Goal: Check status

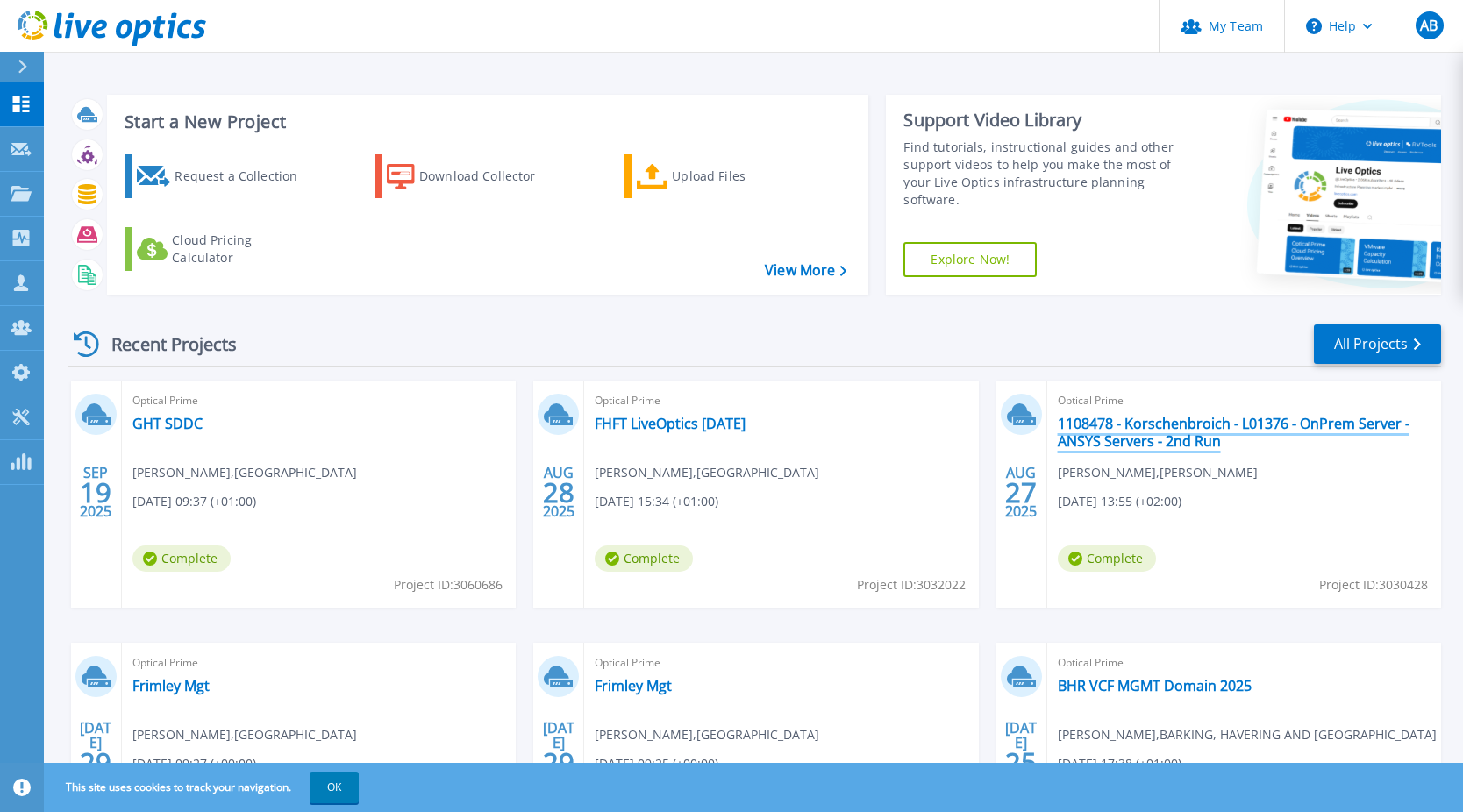
click at [1145, 424] on link "1108478 - Korschenbroich - L01376 - OnPrem Server - ANSYS Servers - 2nd Run" at bounding box center [1244, 431] width 373 height 35
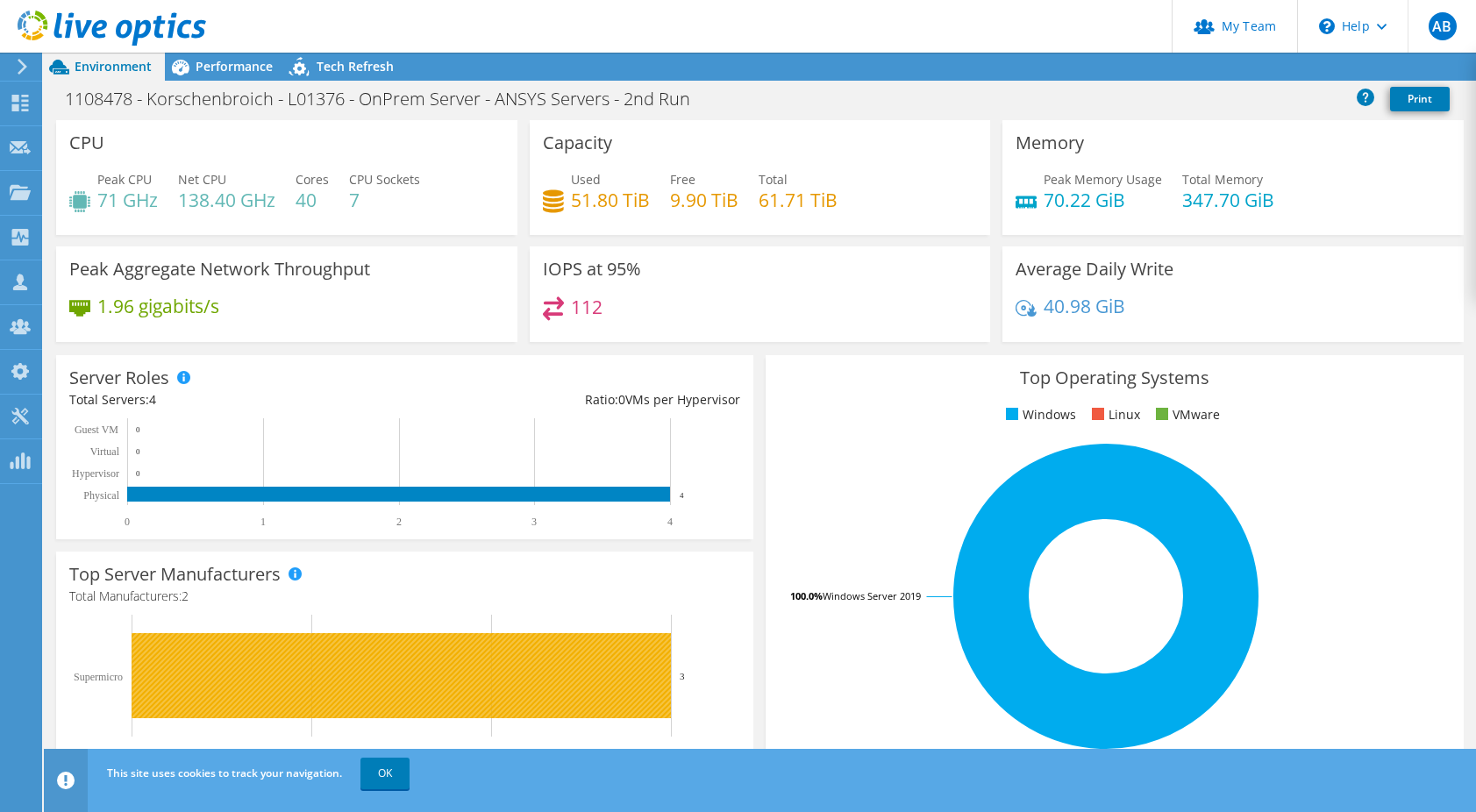
click at [398, 776] on link "OK" at bounding box center [385, 772] width 49 height 31
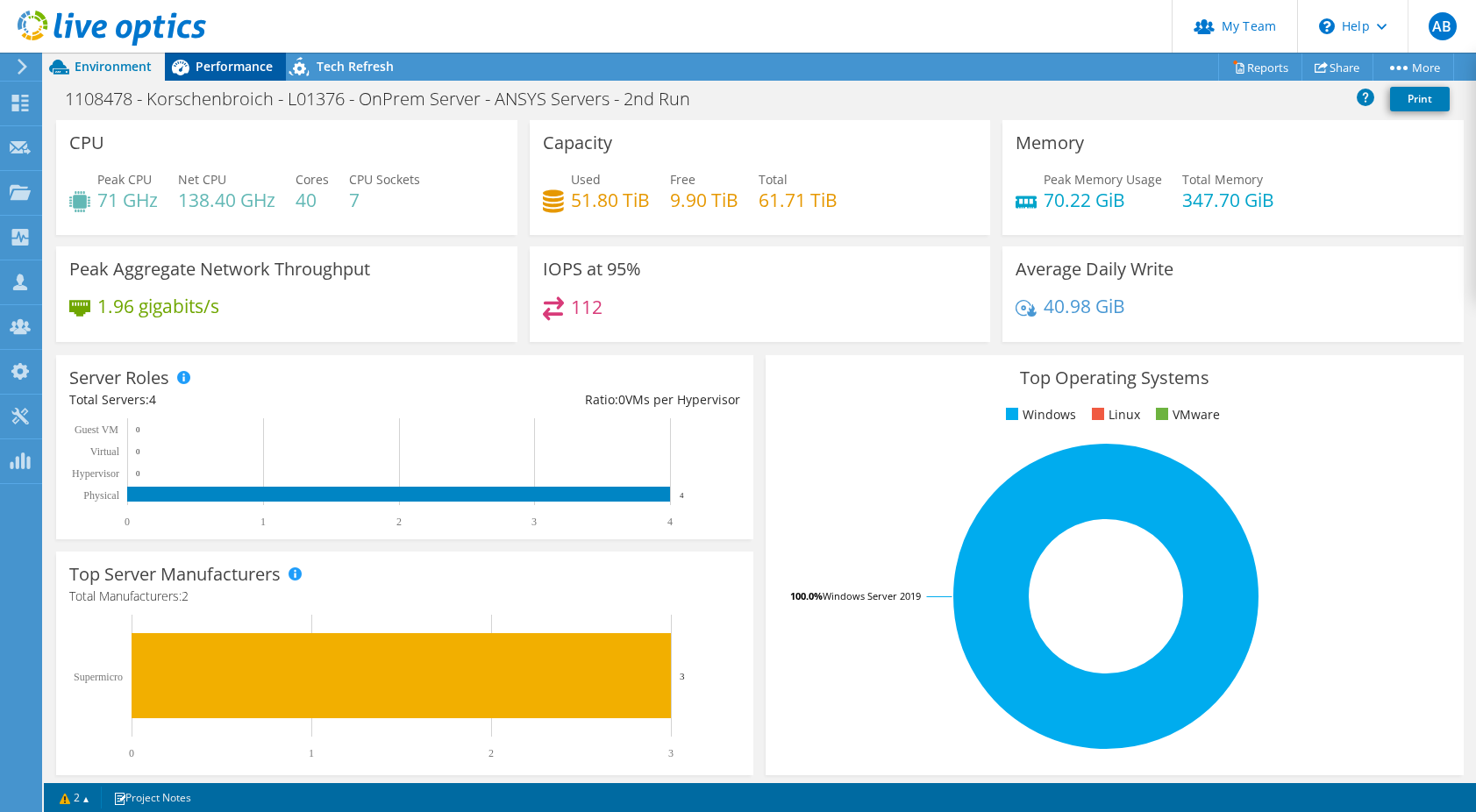
click at [203, 72] on span "Performance" at bounding box center [234, 66] width 77 height 17
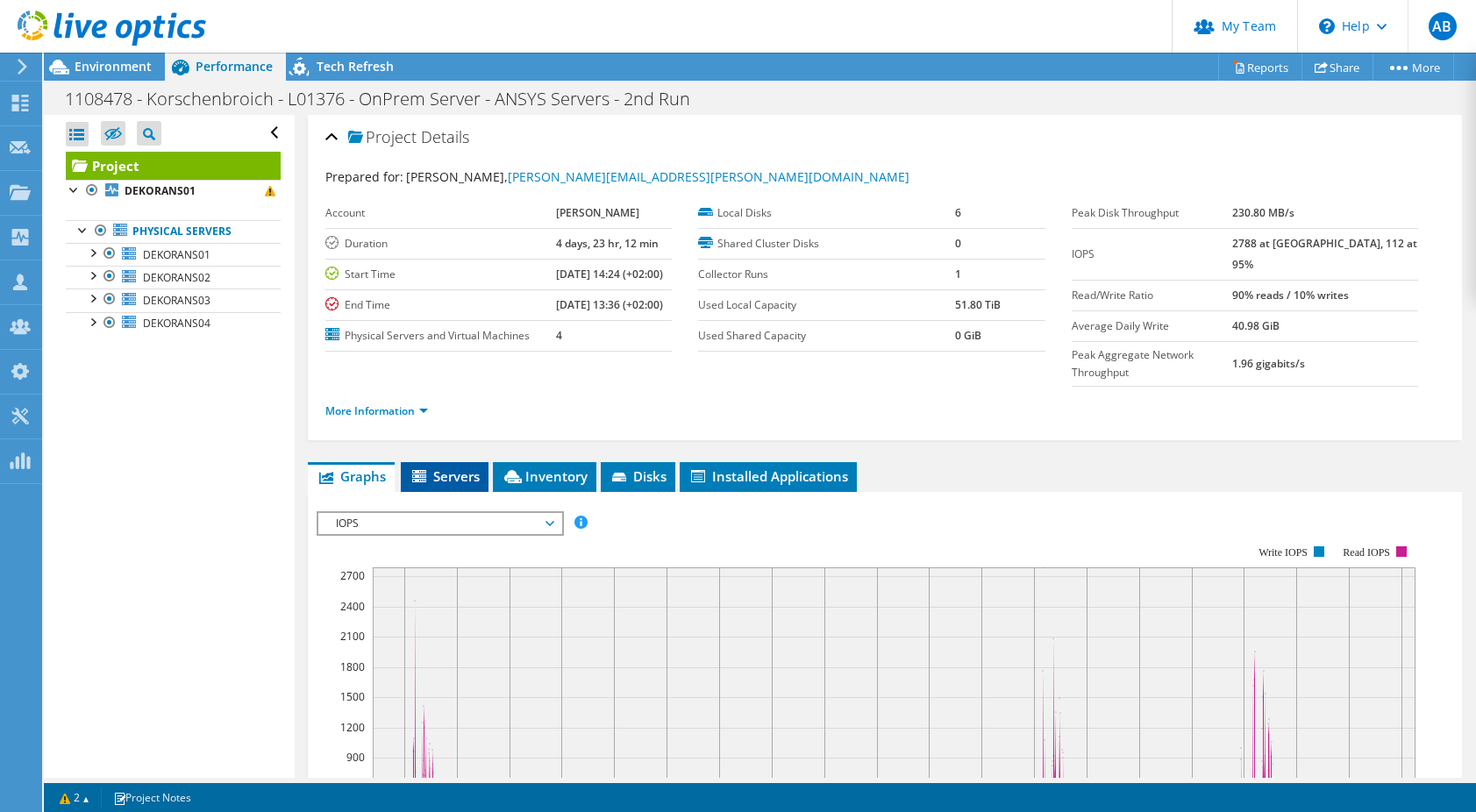
click at [460, 485] on span "Servers" at bounding box center [445, 476] width 70 height 18
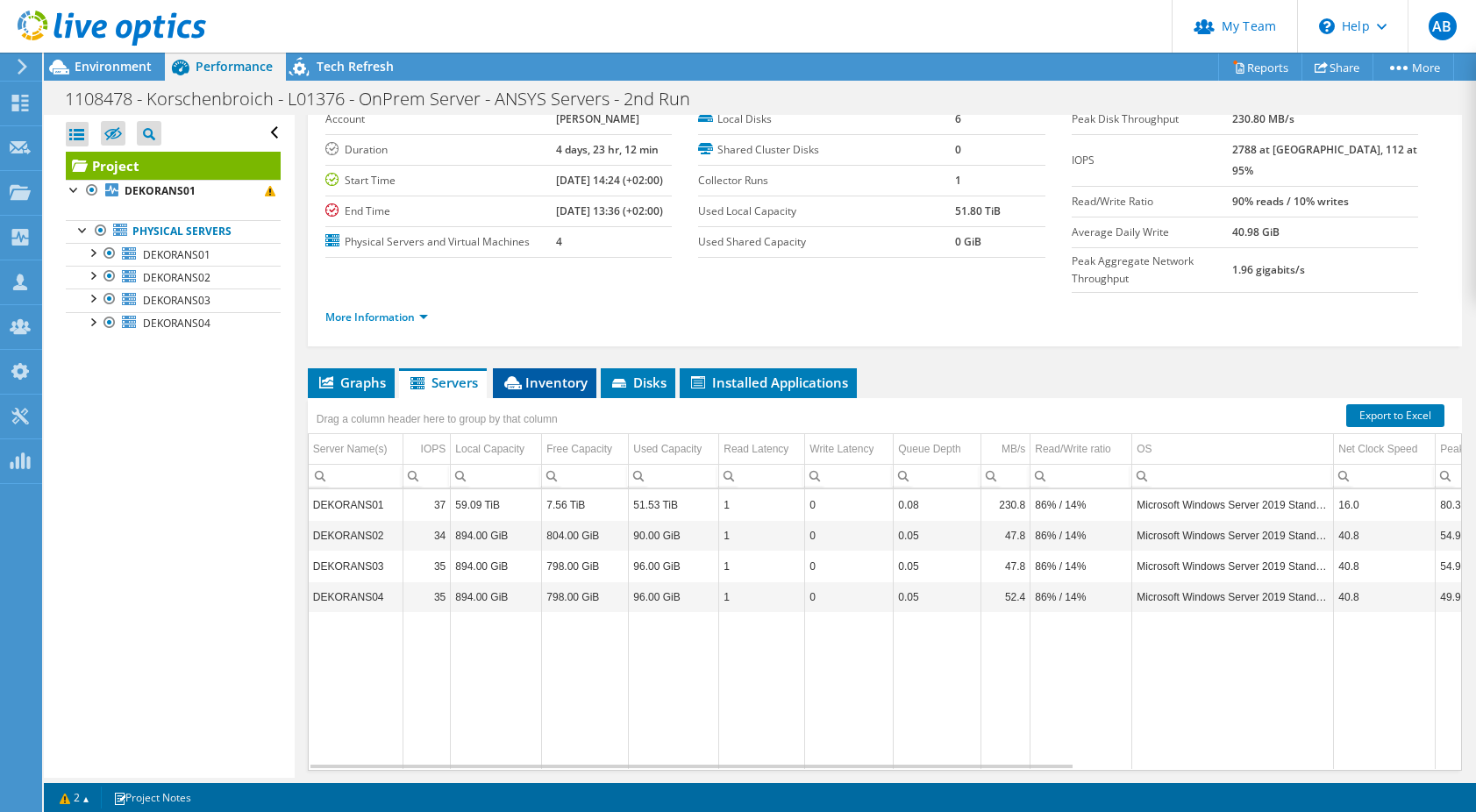
scroll to position [175, 0]
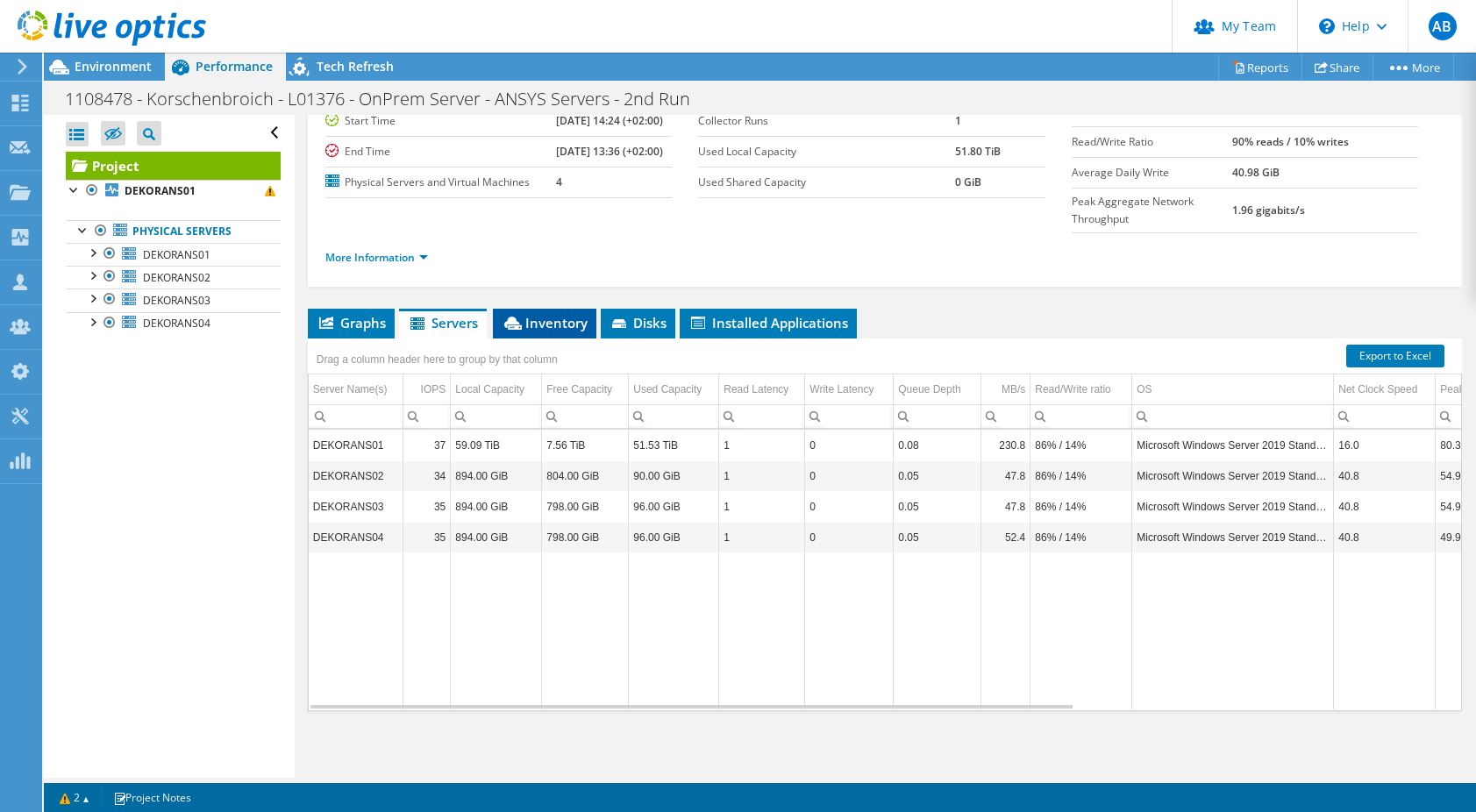
click at [559, 325] on span "Inventory" at bounding box center [544, 322] width 86 height 18
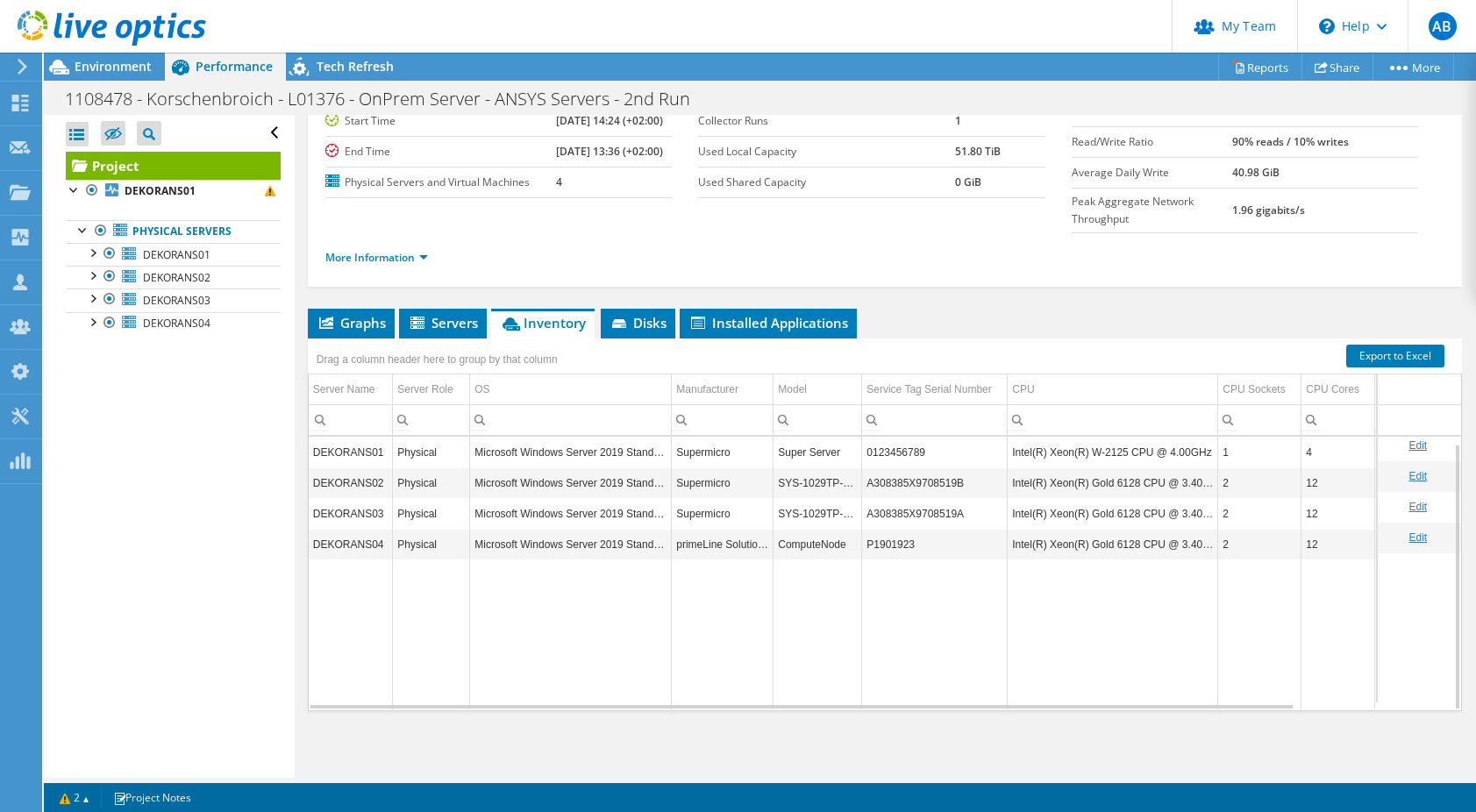
scroll to position [7, 0]
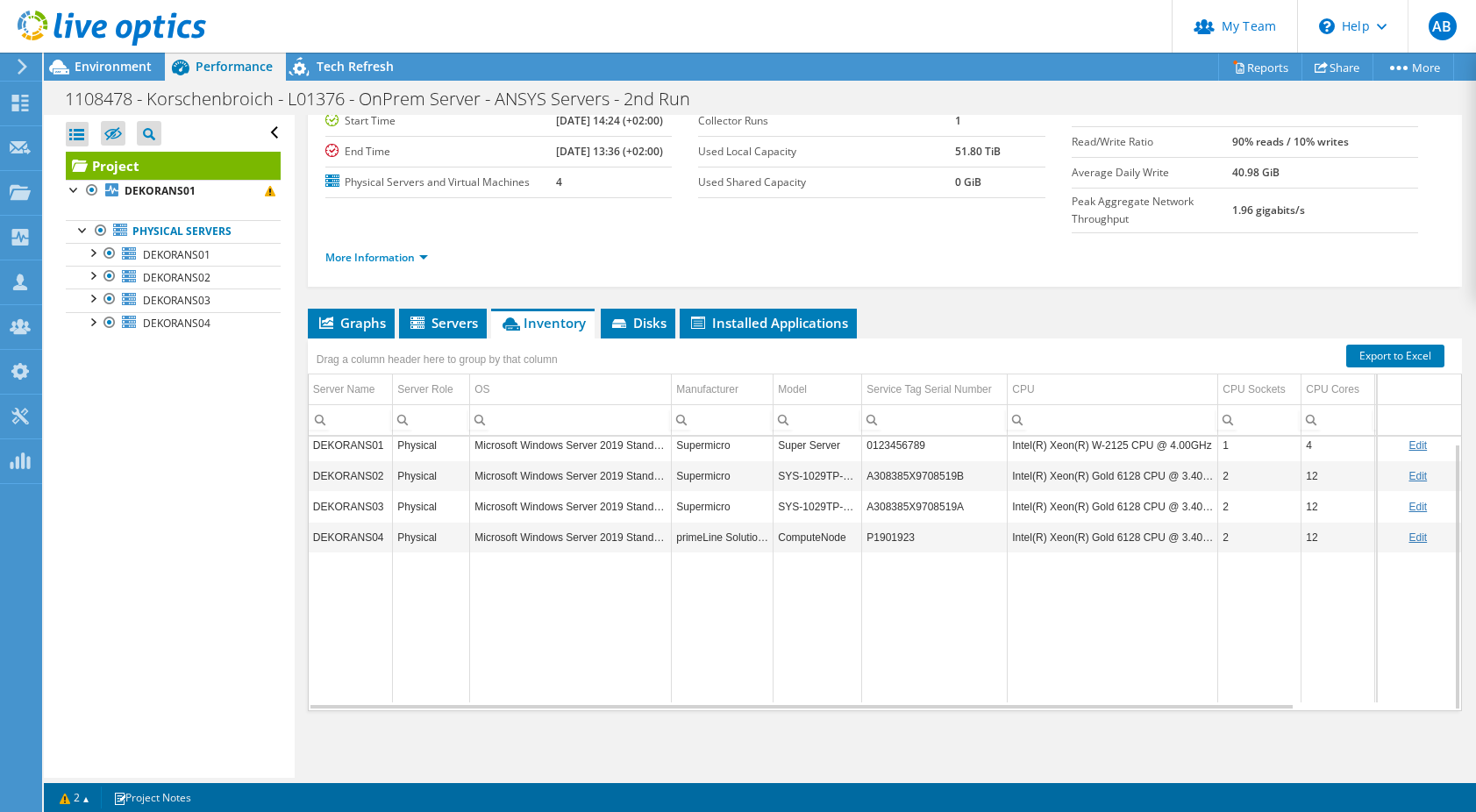
click at [929, 198] on section "Account [PERSON_NAME] Duration 4 days, 23 hr, 12 min Start Time [DATE] 14:24 (+…" at bounding box center [699, 121] width 746 height 154
